Goal: Task Accomplishment & Management: Manage account settings

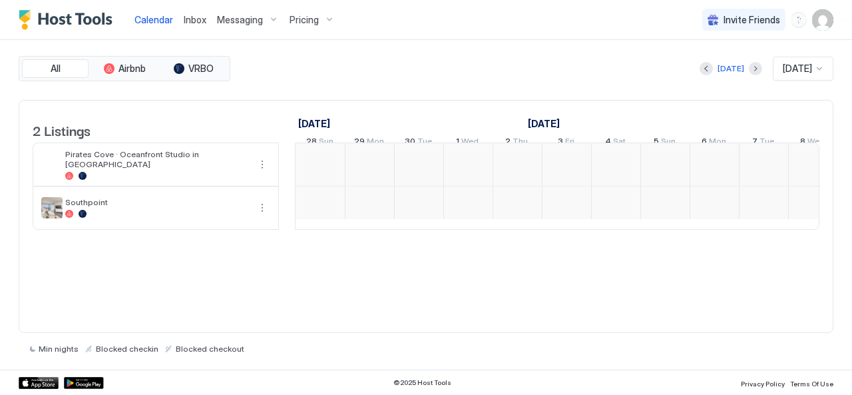
scroll to position [0, 740]
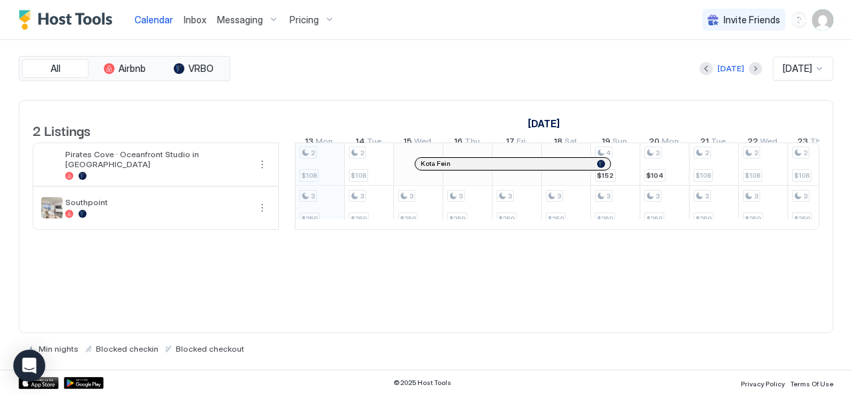
click at [303, 23] on span "Pricing" at bounding box center [304, 20] width 29 height 12
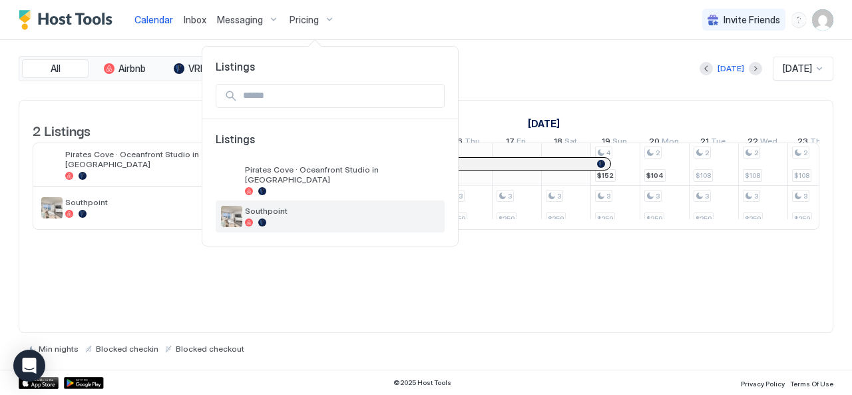
click at [274, 206] on span "Southpoint" at bounding box center [342, 211] width 194 height 10
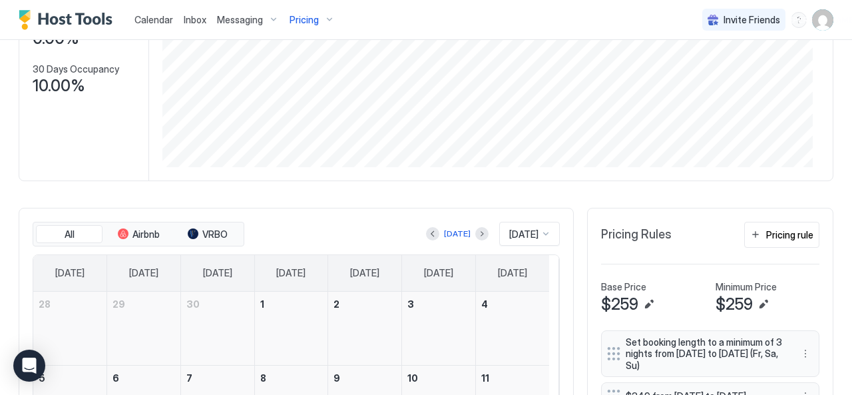
scroll to position [333, 0]
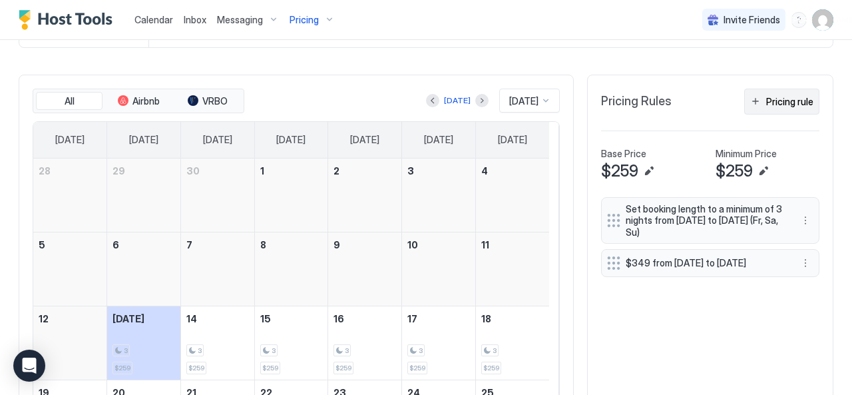
click at [767, 98] on div "Pricing rule" at bounding box center [790, 102] width 47 height 14
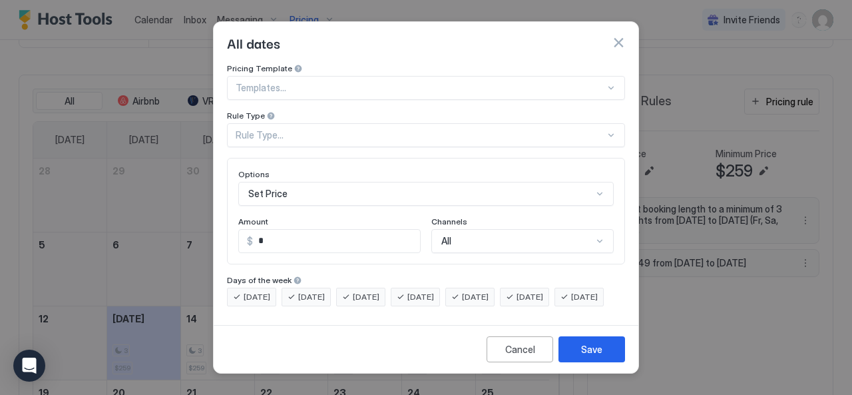
click at [286, 82] on div at bounding box center [421, 88] width 370 height 12
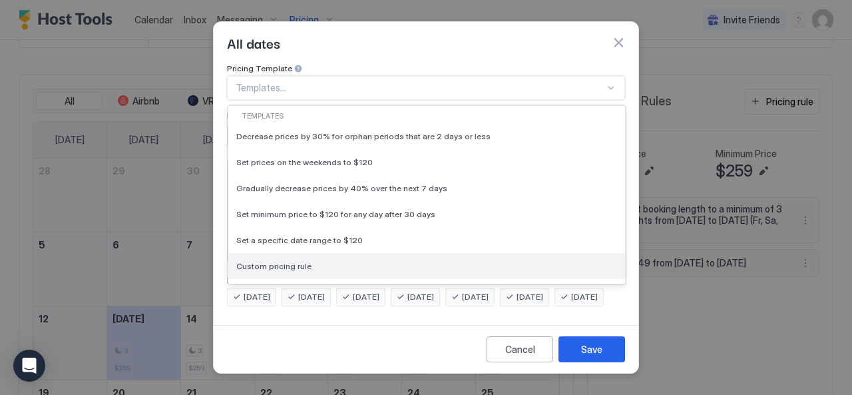
click at [278, 261] on span "Custom pricing rule" at bounding box center [273, 266] width 75 height 10
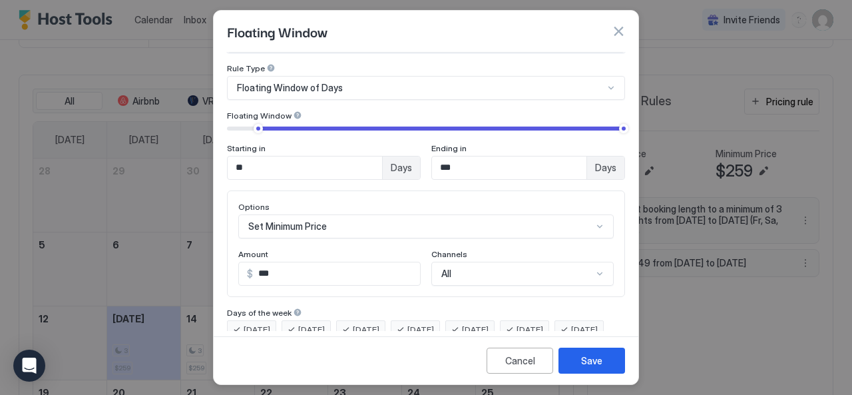
click at [270, 100] on div "Floating Window of Days" at bounding box center [426, 88] width 398 height 24
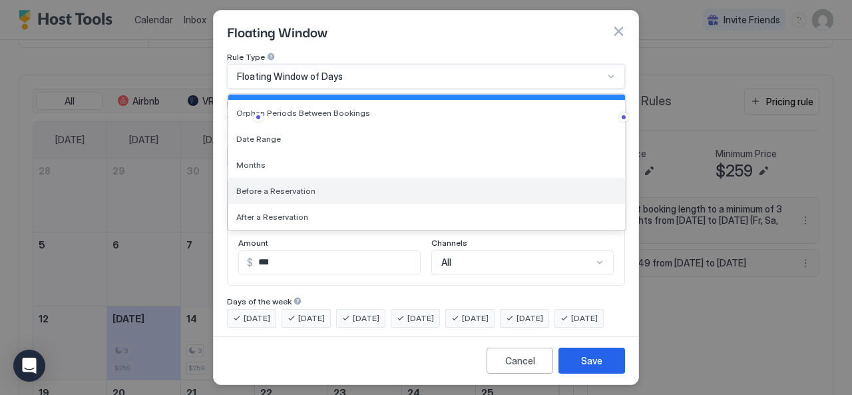
scroll to position [0, 0]
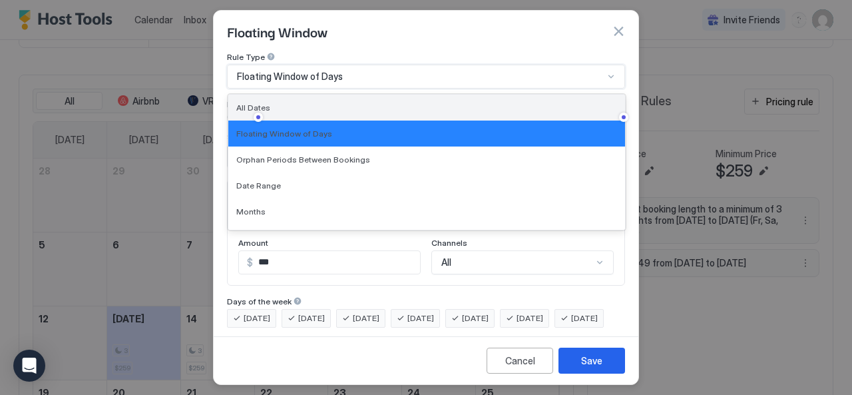
click at [273, 103] on div "All Dates" at bounding box center [426, 108] width 381 height 10
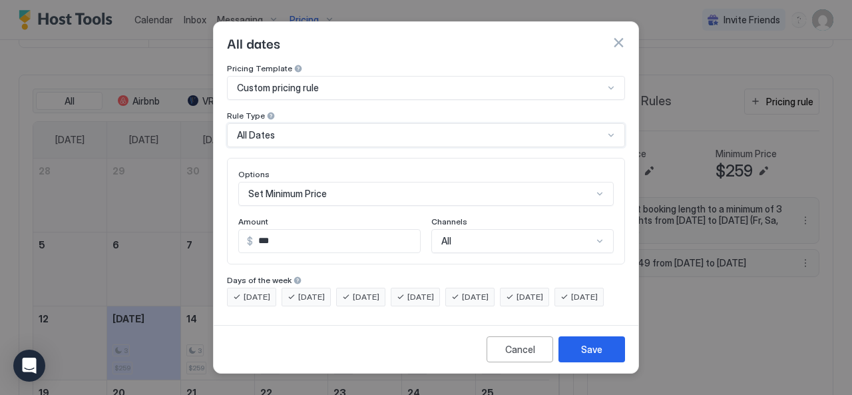
scroll to position [69, 0]
click at [316, 184] on div "Set Minimum Price" at bounding box center [426, 194] width 376 height 24
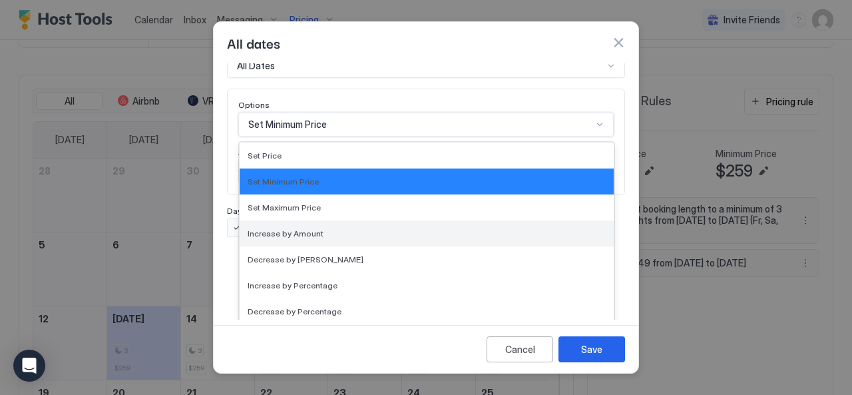
click at [306, 228] on span "Increase by Amount" at bounding box center [286, 233] width 76 height 10
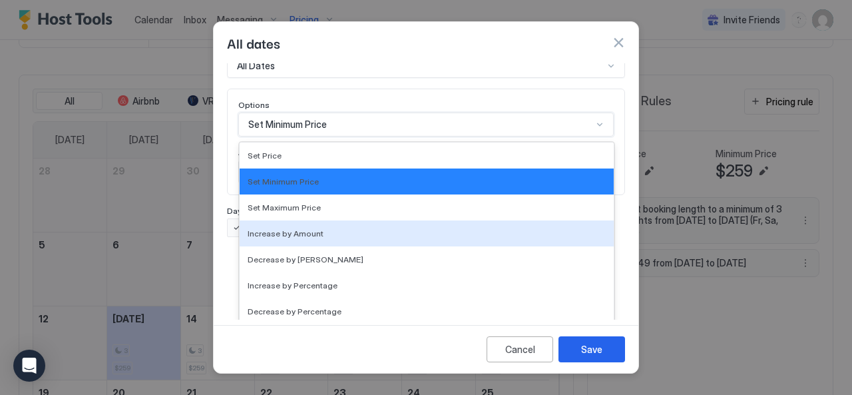
scroll to position [0, 0]
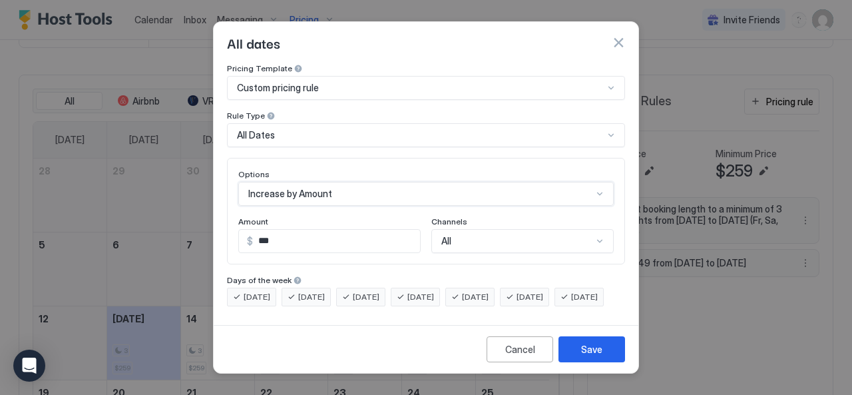
click at [302, 230] on input "***" at bounding box center [336, 241] width 167 height 23
click at [356, 182] on div "Increase by Amount" at bounding box center [426, 194] width 376 height 24
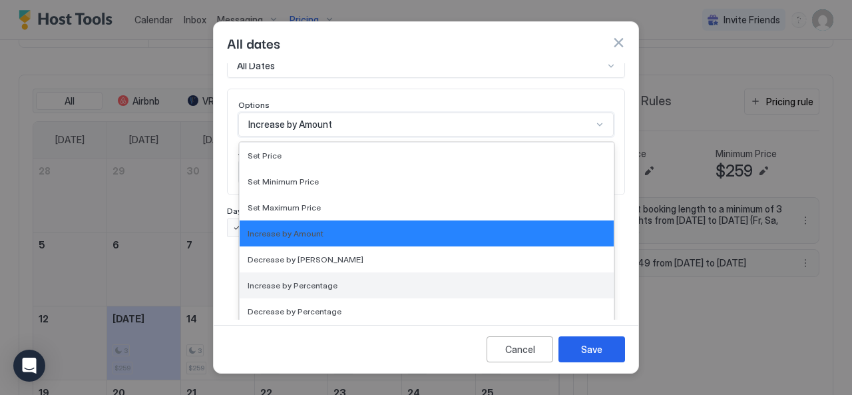
click at [324, 280] on span "Increase by Percentage" at bounding box center [293, 285] width 90 height 10
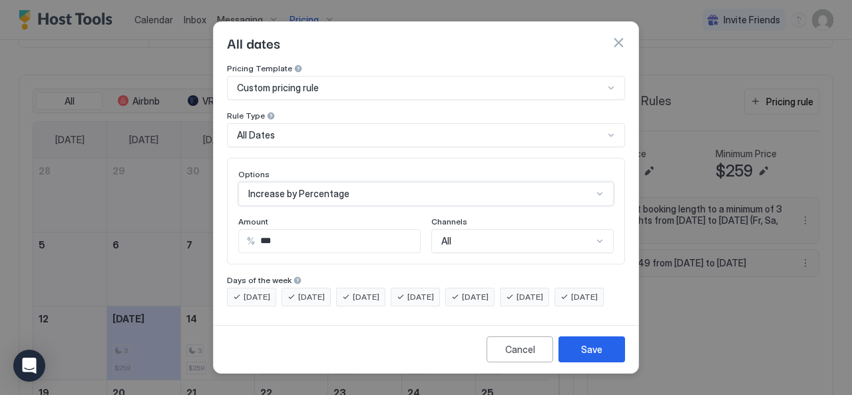
scroll to position [0, 0]
drag, startPoint x: 290, startPoint y: 227, endPoint x: 232, endPoint y: 224, distance: 58.7
click at [232, 224] on div "Options Increase by Percentage Amount % *** Channels All" at bounding box center [426, 211] width 398 height 107
type input "**"
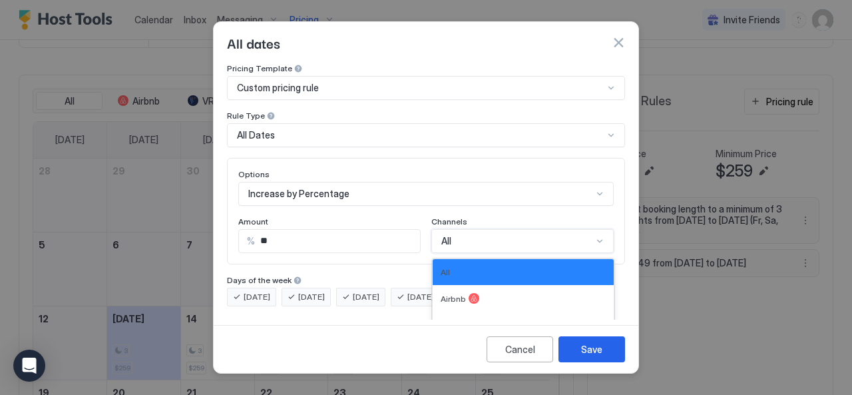
click at [497, 229] on div "4 results available. Use Up and Down to choose options, press Enter to select t…" at bounding box center [523, 241] width 182 height 24
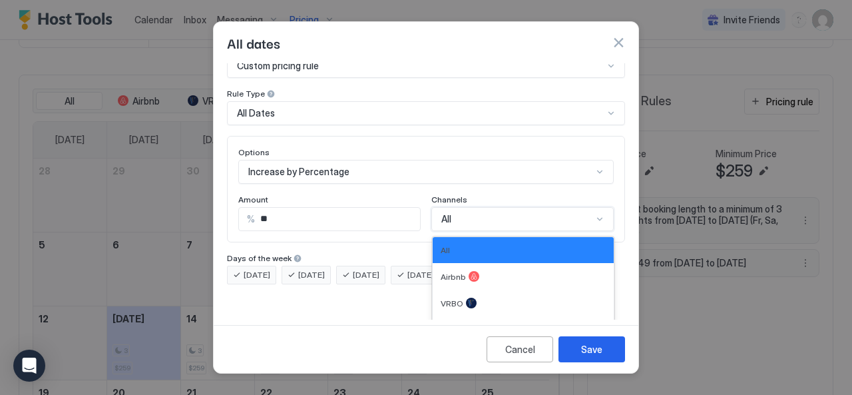
click at [514, 191] on div "Options Increase by Percentage Amount % ** Channels 4 results available. Use Up…" at bounding box center [426, 189] width 376 height 84
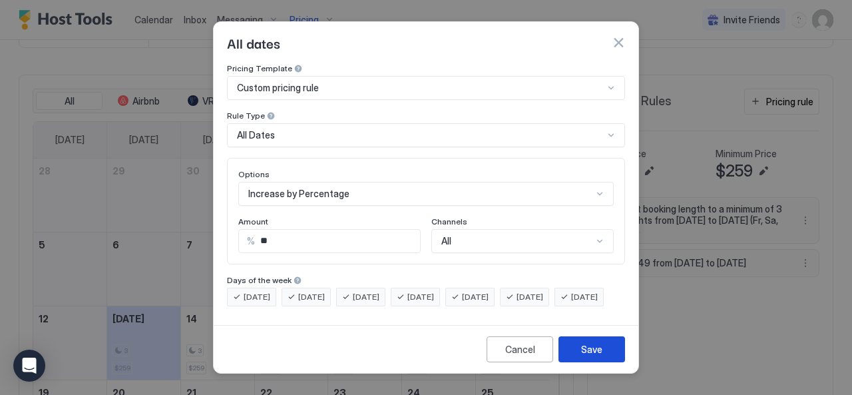
click at [593, 356] on div "Save" at bounding box center [591, 349] width 21 height 14
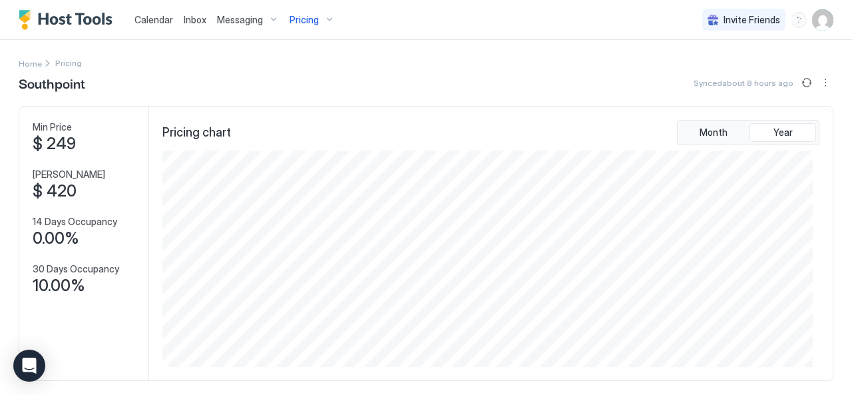
click at [334, 21] on div "Pricing" at bounding box center [312, 20] width 56 height 23
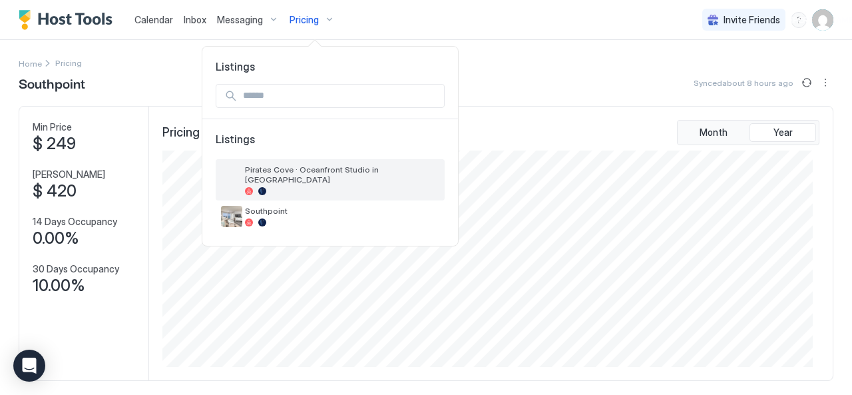
click at [280, 167] on span "Pirates Cove · Oceanfront Studio in [GEOGRAPHIC_DATA]" at bounding box center [342, 174] width 194 height 20
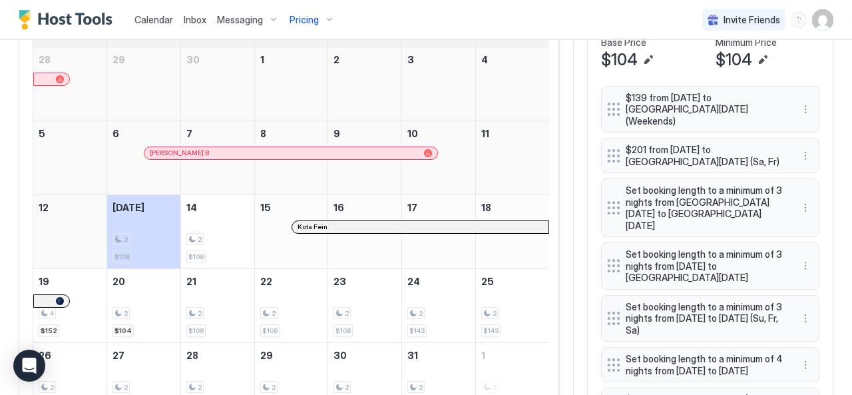
scroll to position [333, 0]
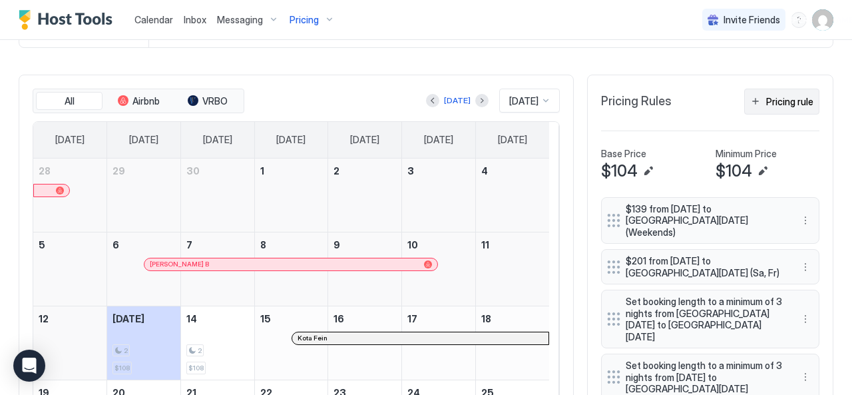
click at [771, 99] on div "Pricing rule" at bounding box center [790, 102] width 47 height 14
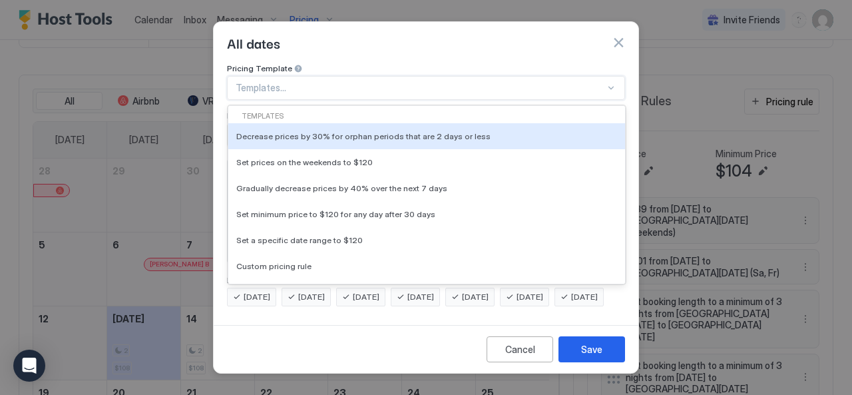
click at [286, 82] on div at bounding box center [421, 88] width 370 height 12
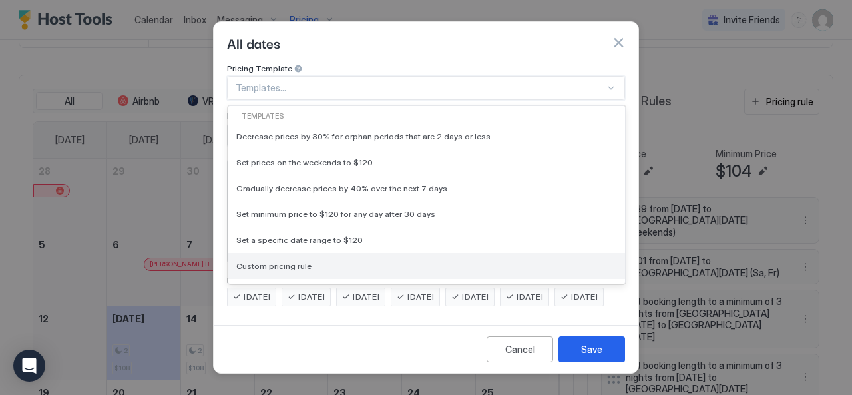
click at [288, 261] on span "Custom pricing rule" at bounding box center [273, 266] width 75 height 10
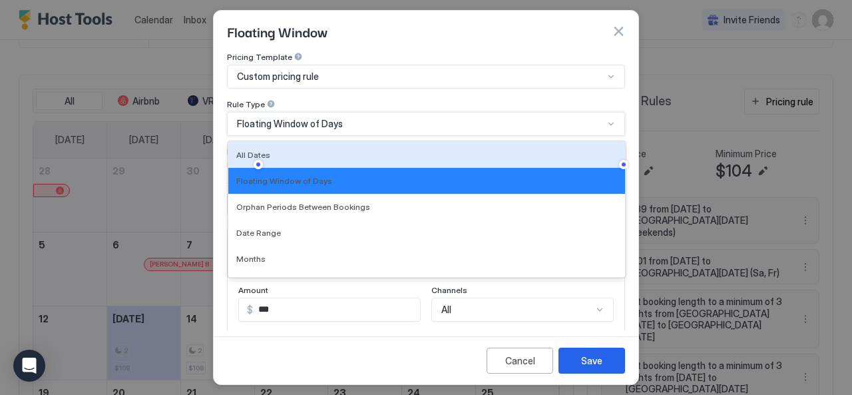
click at [288, 124] on div "7 results available. Use Up and Down to choose options, press Enter to select t…" at bounding box center [426, 124] width 398 height 24
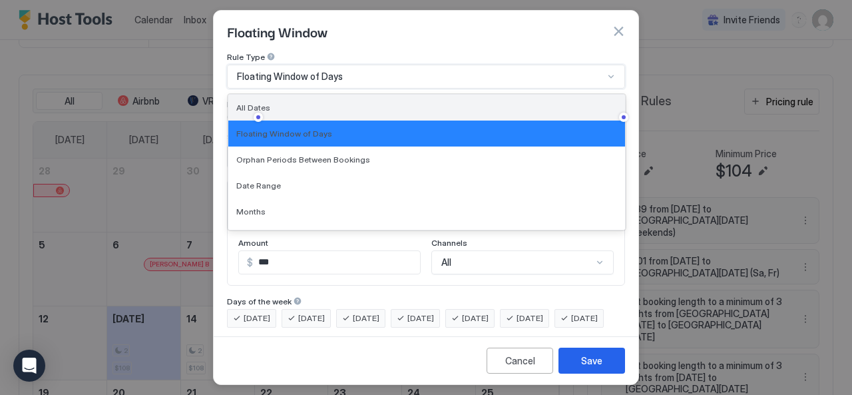
click at [249, 107] on span "All Dates" at bounding box center [253, 108] width 34 height 10
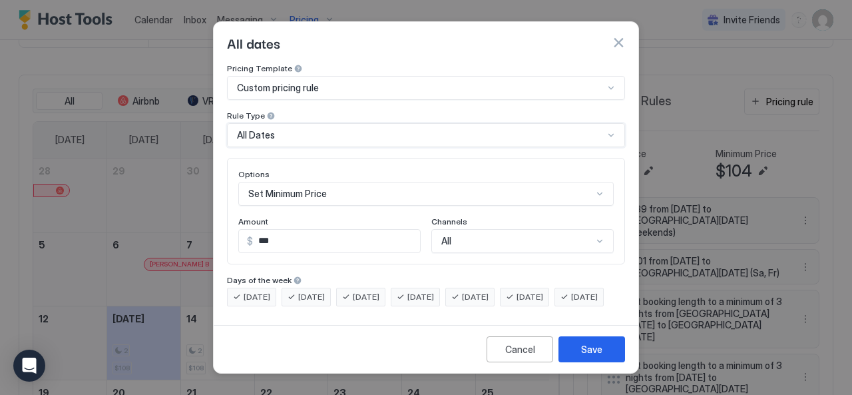
scroll to position [0, 0]
click at [338, 182] on div "Set Minimum Price" at bounding box center [426, 194] width 376 height 24
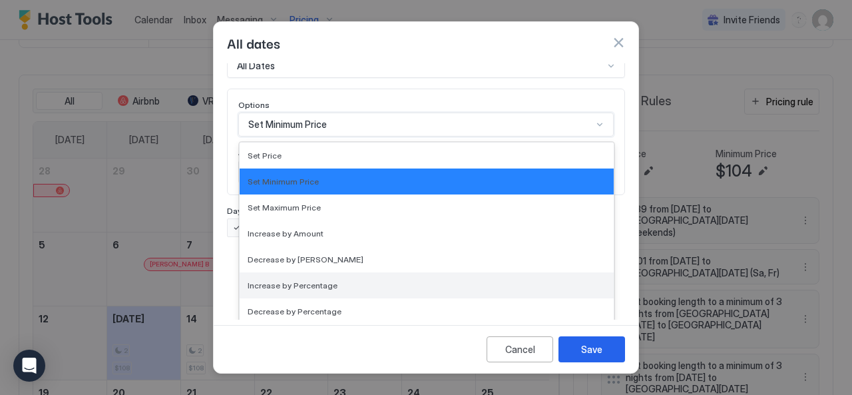
click at [310, 280] on span "Increase by Percentage" at bounding box center [293, 285] width 90 height 10
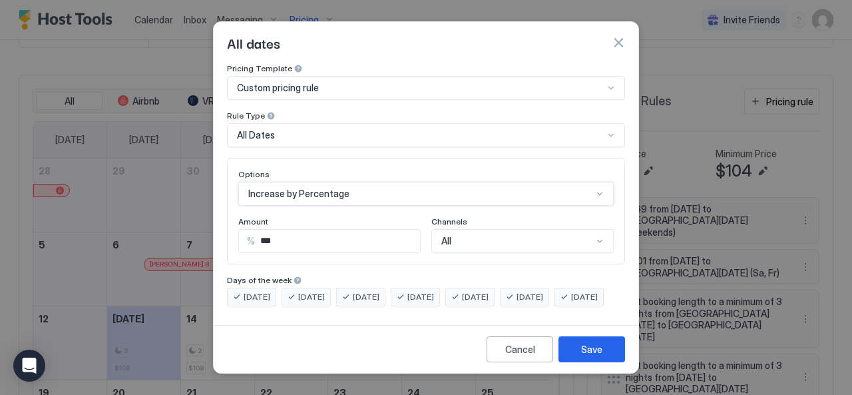
click at [301, 230] on input "***" at bounding box center [337, 241] width 165 height 23
type input "*"
type input "**"
click at [606, 298] on div "[DATE] [DATE] [DATE] [DATE] [DATE] [DATE] [DATE]" at bounding box center [426, 297] width 398 height 19
click at [587, 356] on div "Save" at bounding box center [591, 349] width 21 height 14
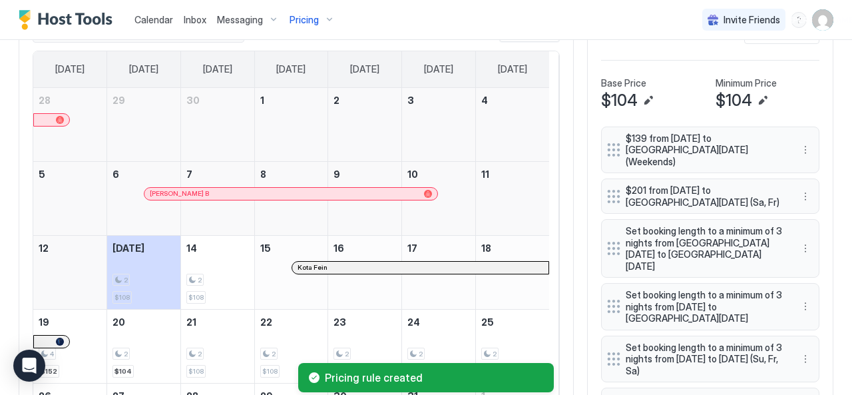
scroll to position [599, 0]
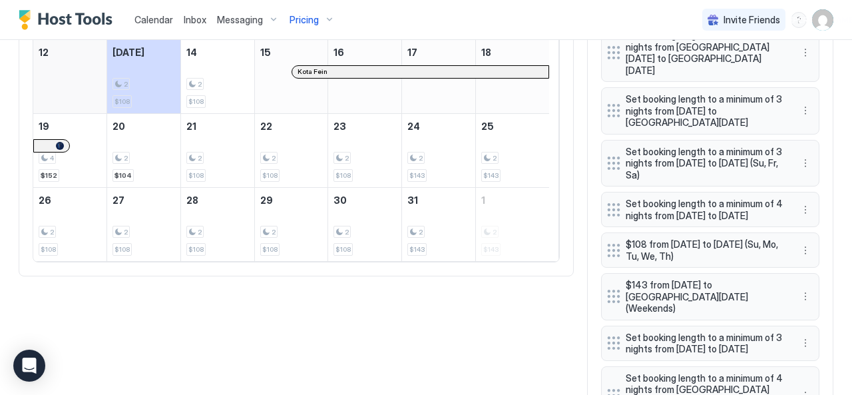
click at [565, 197] on div "All Airbnb VRBO [DATE] [DATE] [DATE] [DATE] [DATE] [DATE] [DATE] [DATE] [DATE] …" at bounding box center [426, 246] width 815 height 876
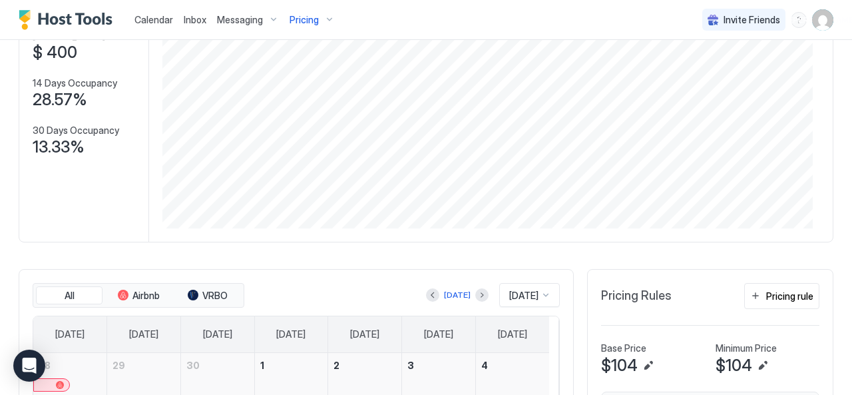
scroll to position [108, 0]
